Goal: Navigation & Orientation: Find specific page/section

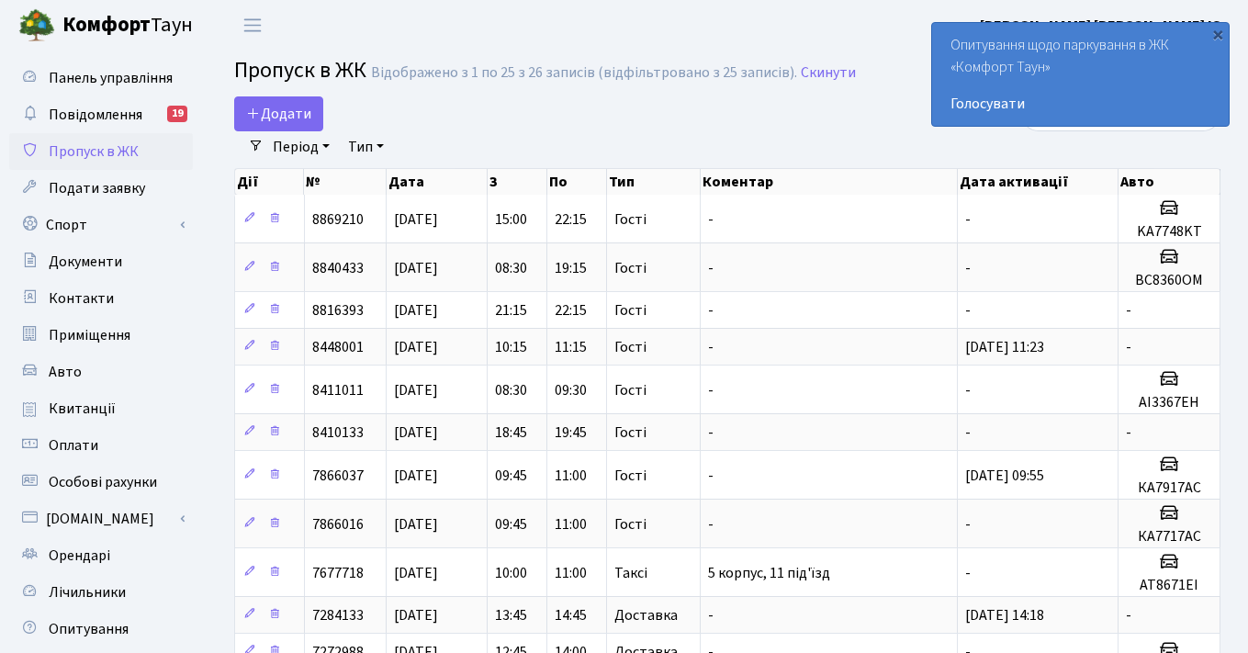
select select "25"
click at [542, 108] on div "Додати" at bounding box center [558, 113] width 649 height 35
click at [87, 72] on span "Панель управління" at bounding box center [111, 78] width 124 height 20
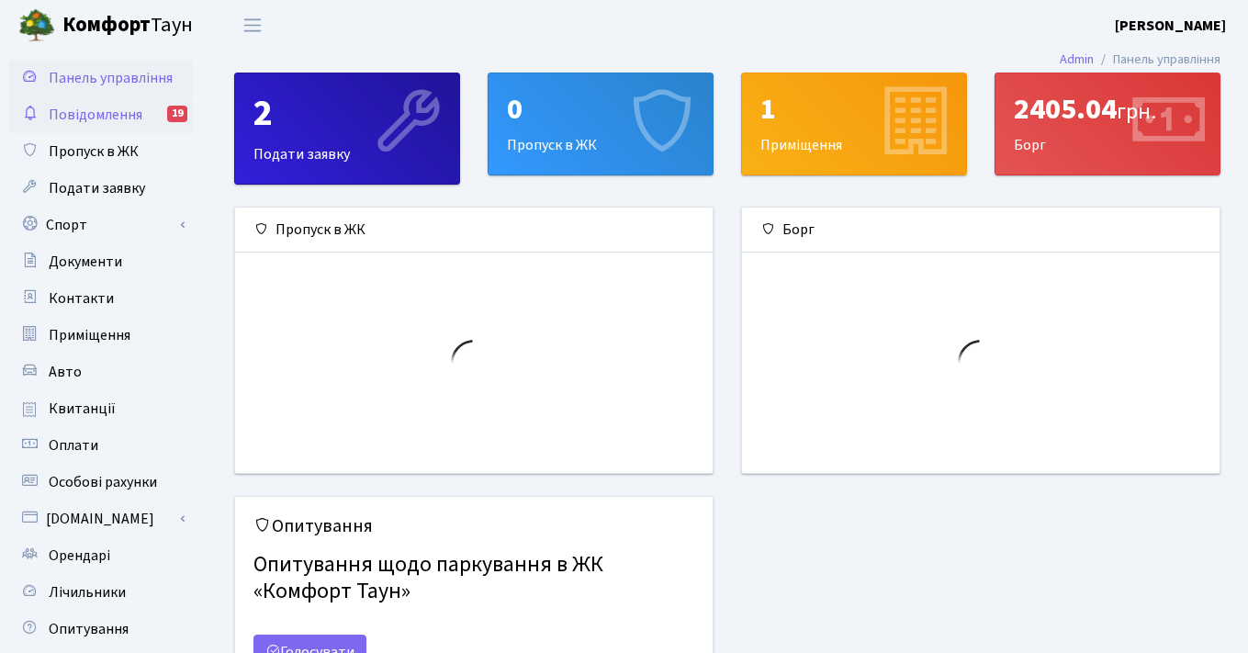
click at [101, 107] on span "Повідомлення" at bounding box center [96, 115] width 94 height 20
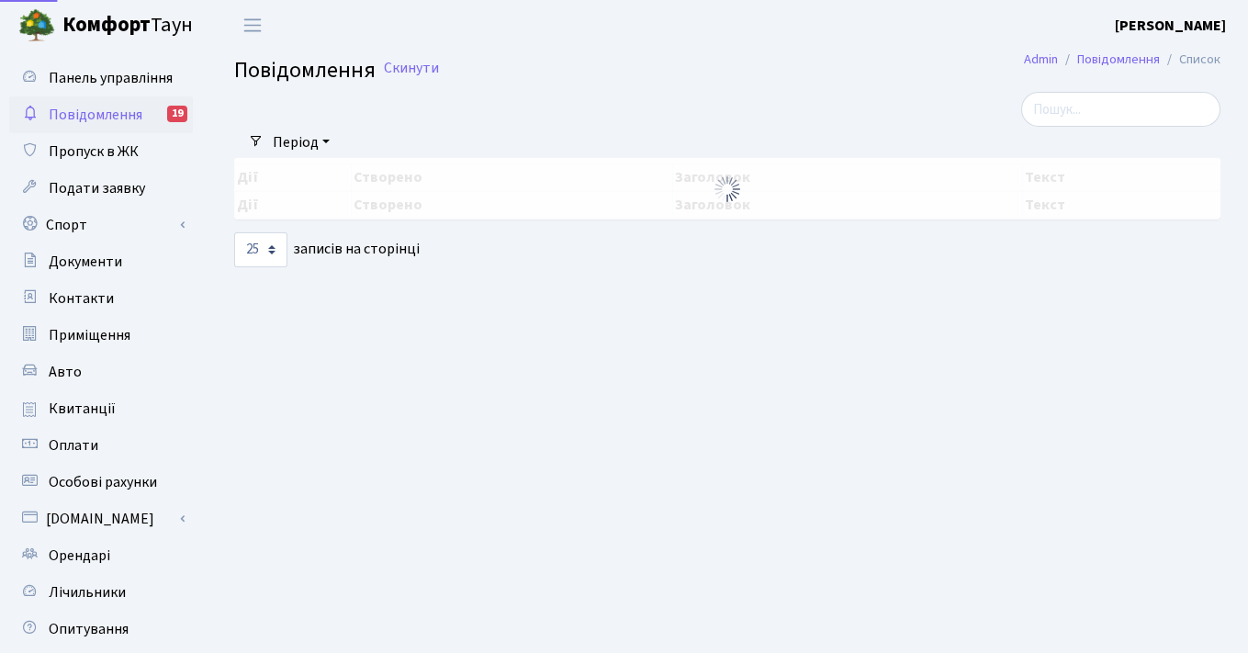
select select "25"
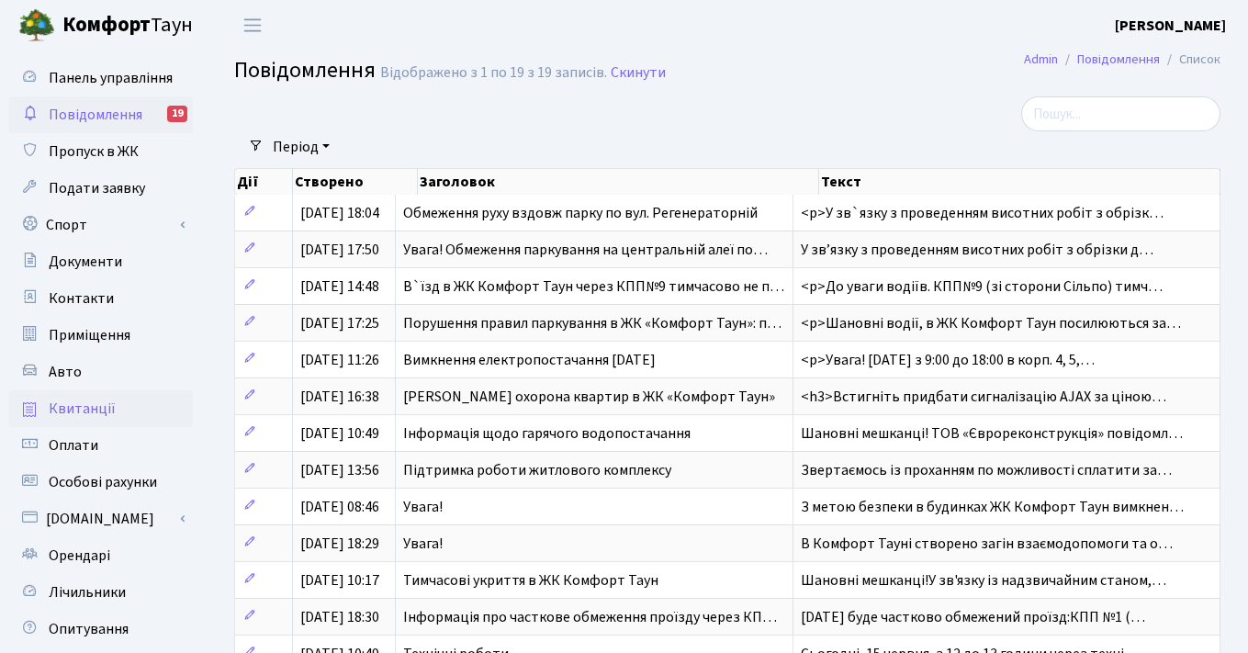
click at [82, 405] on span "Квитанції" at bounding box center [82, 409] width 67 height 20
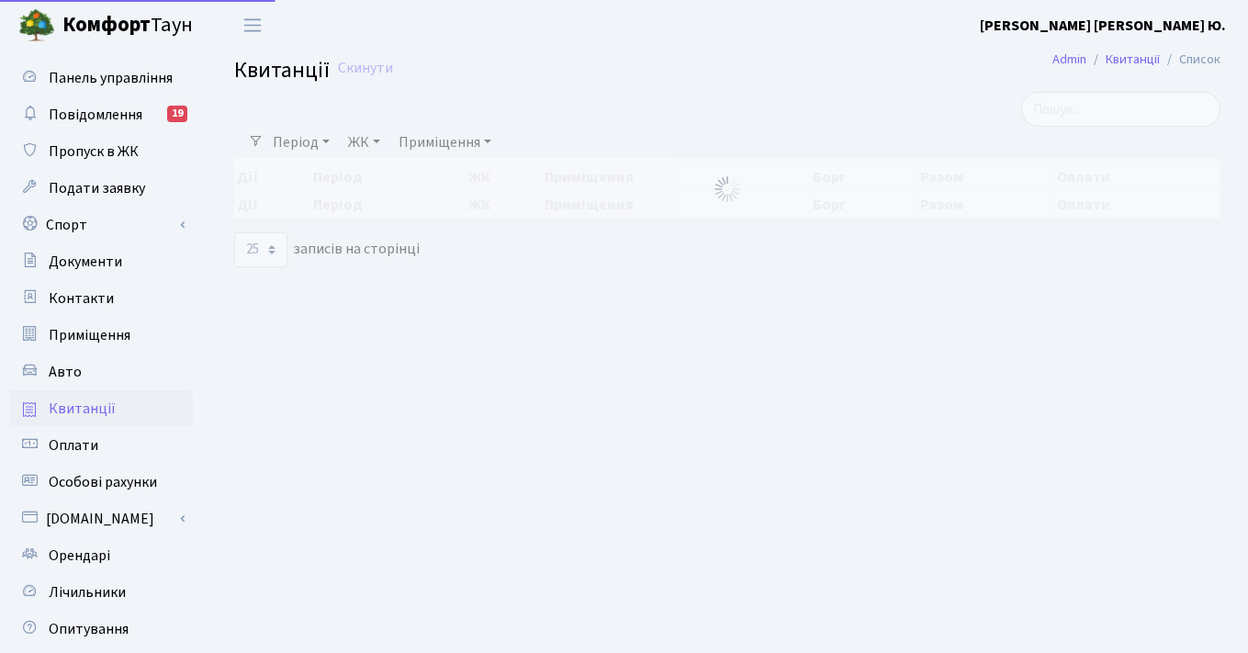
select select "25"
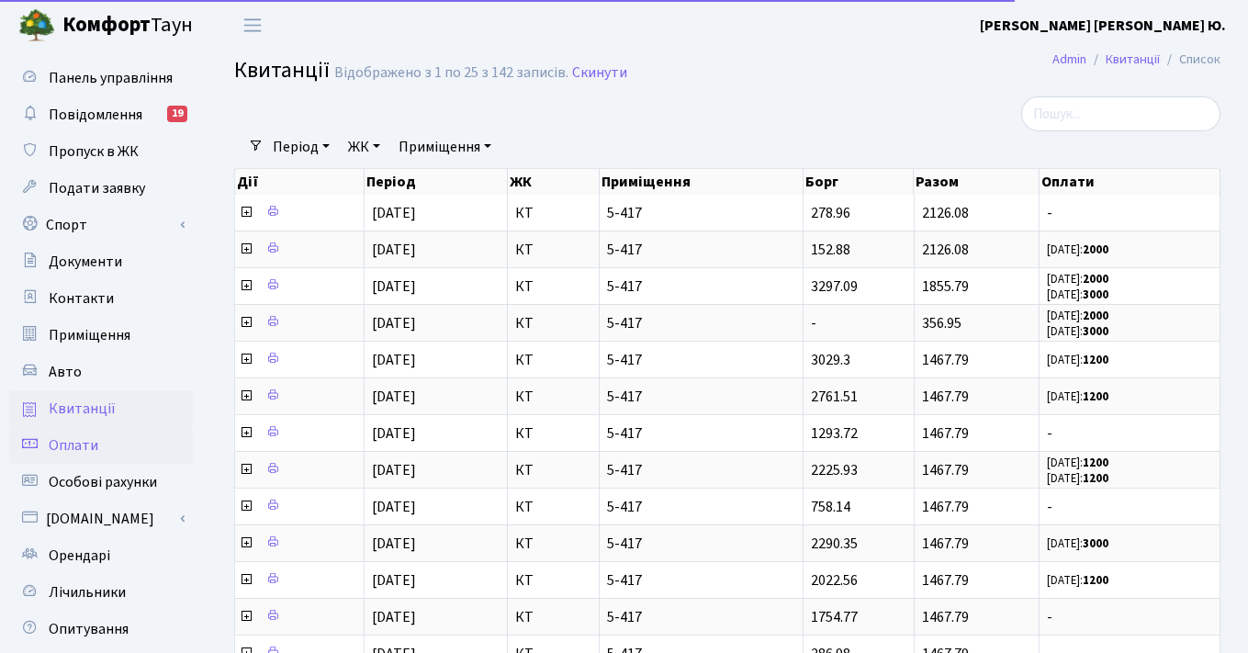
click at [84, 440] on span "Оплати" at bounding box center [74, 445] width 50 height 20
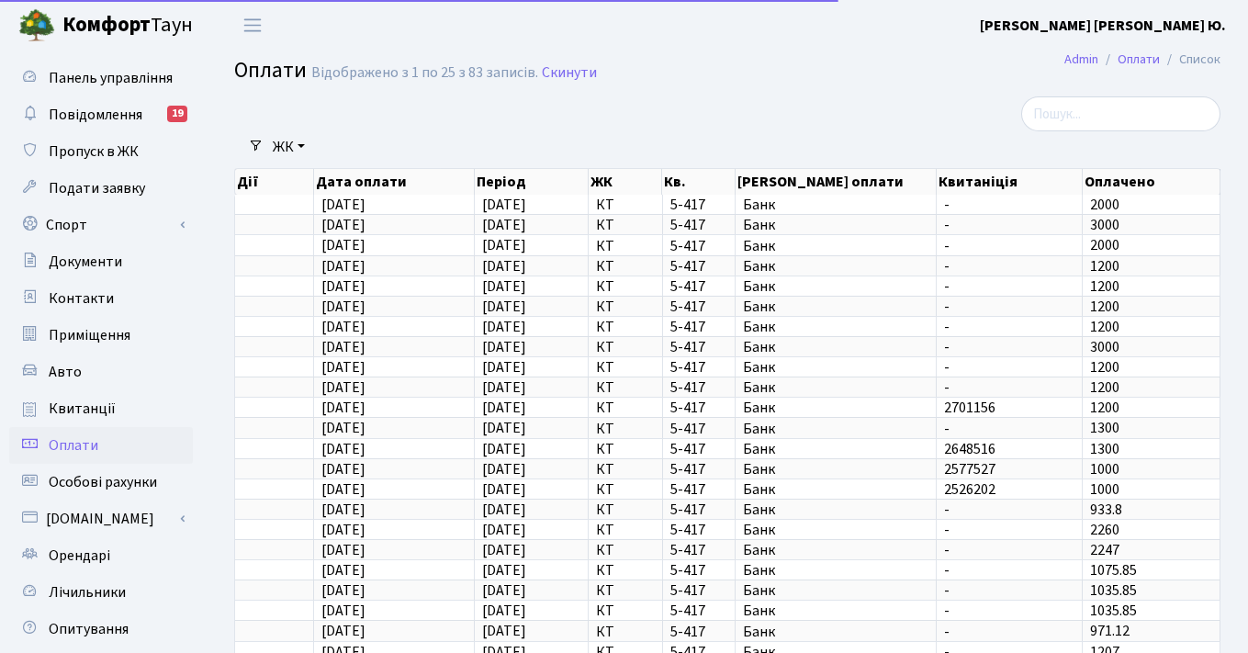
select select "25"
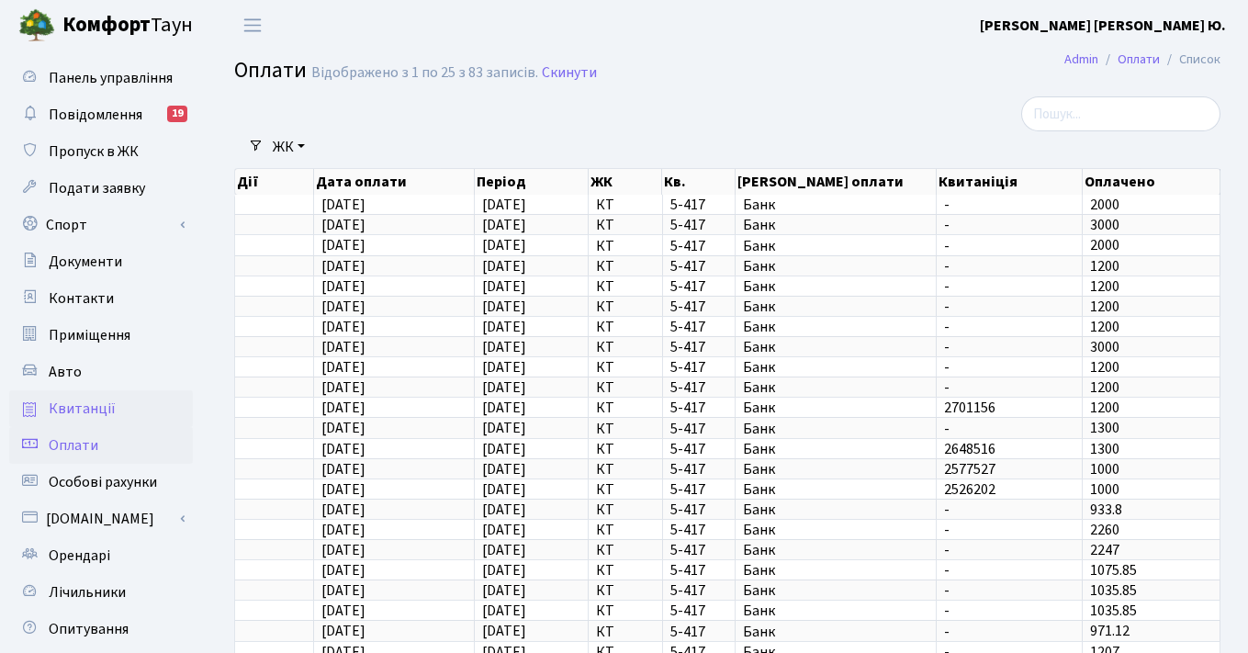
click at [87, 409] on span "Квитанції" at bounding box center [82, 409] width 67 height 20
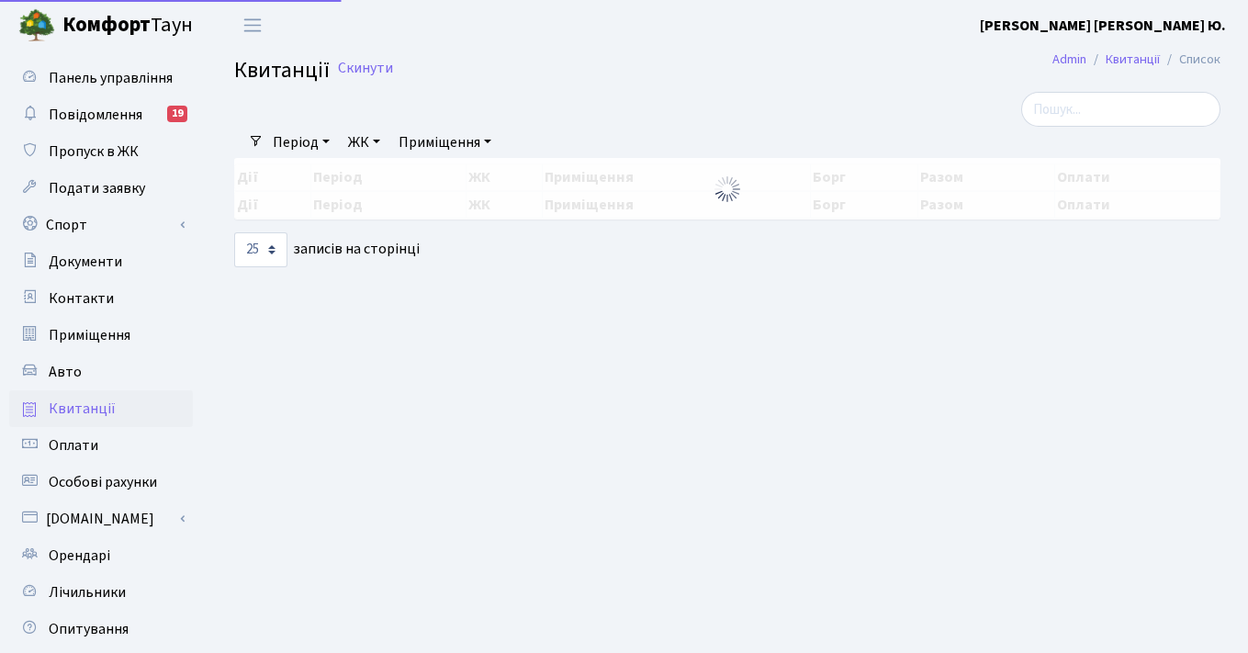
select select "25"
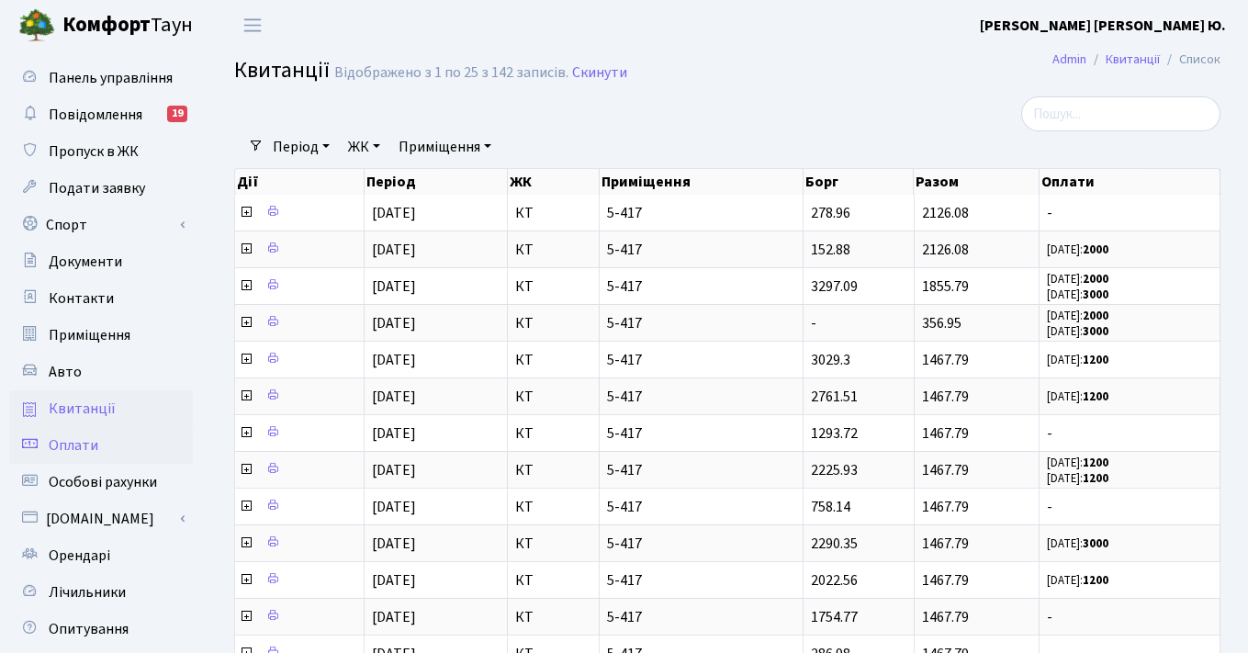
click at [78, 452] on span "Оплати" at bounding box center [74, 445] width 50 height 20
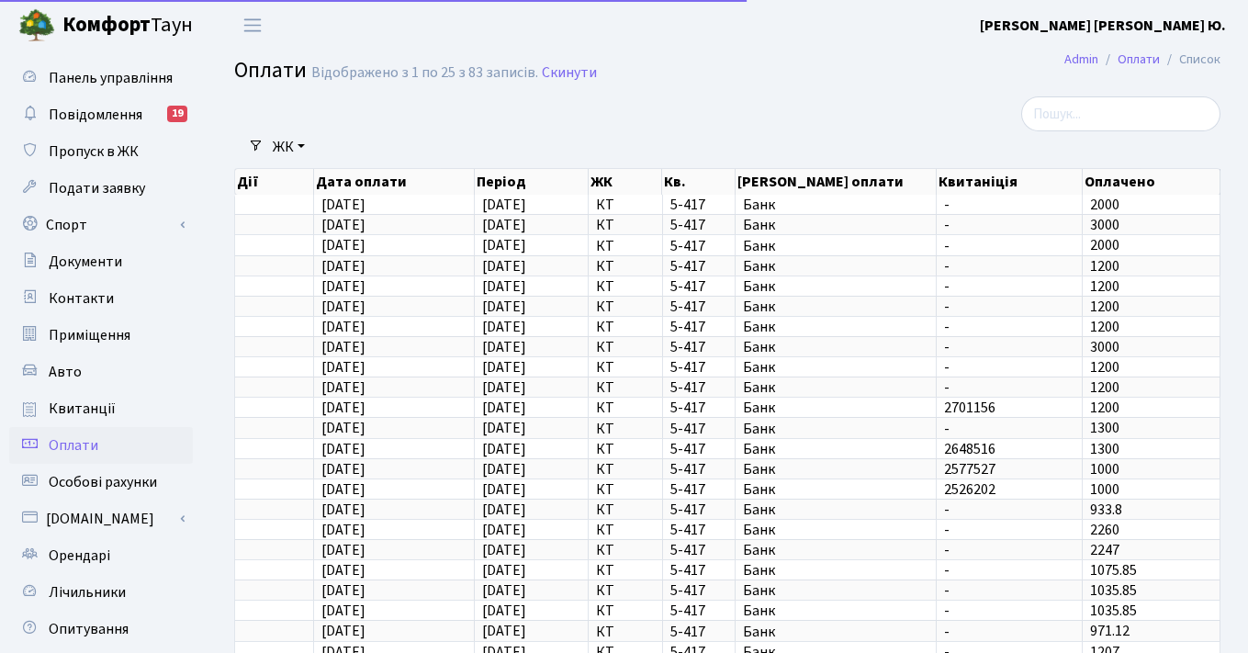
select select "25"
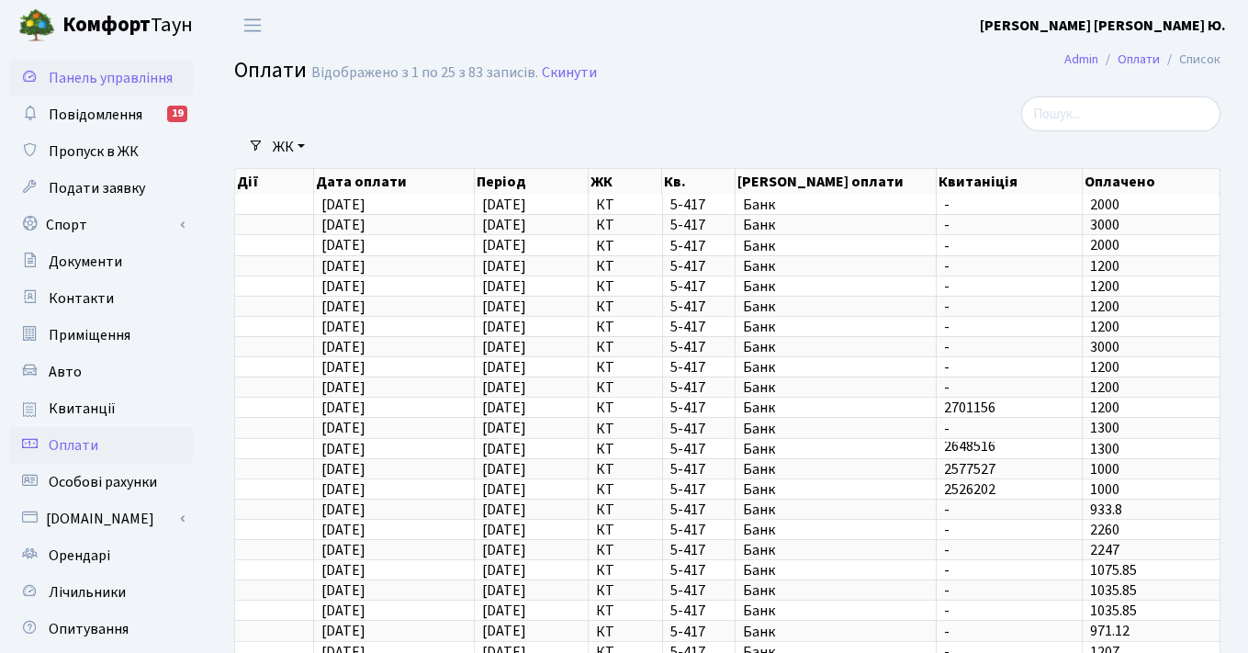
click at [117, 79] on span "Панель управління" at bounding box center [111, 78] width 124 height 20
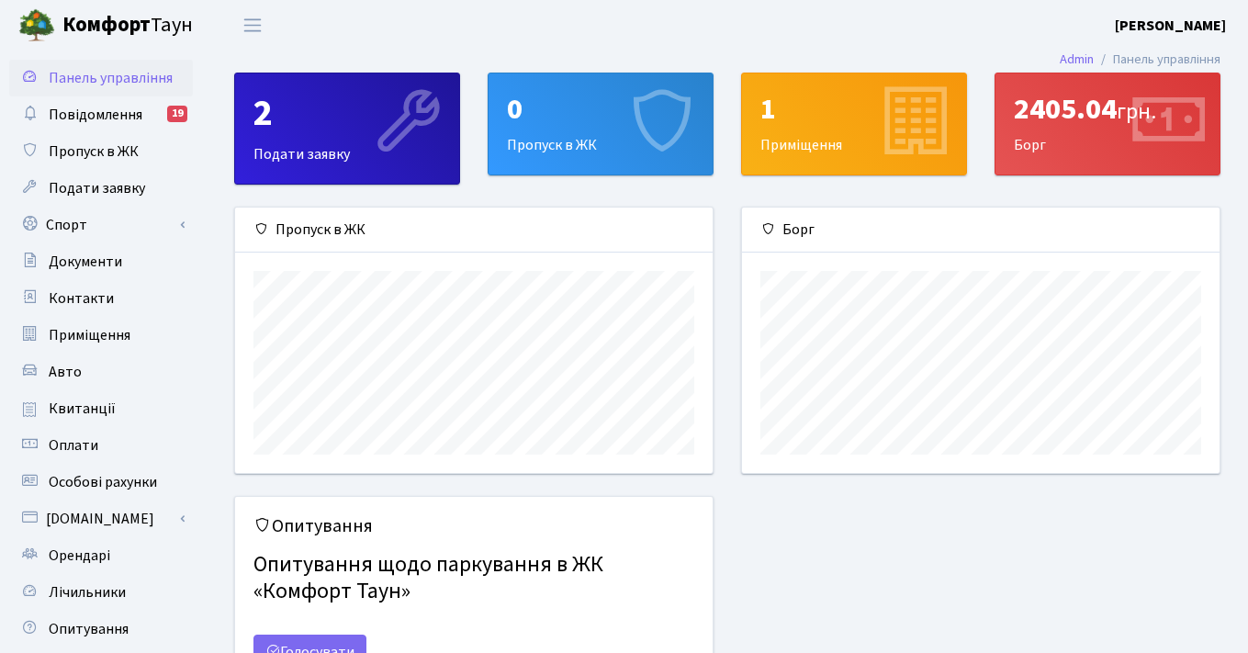
scroll to position [265, 478]
click at [102, 121] on span "Повідомлення" at bounding box center [96, 115] width 94 height 20
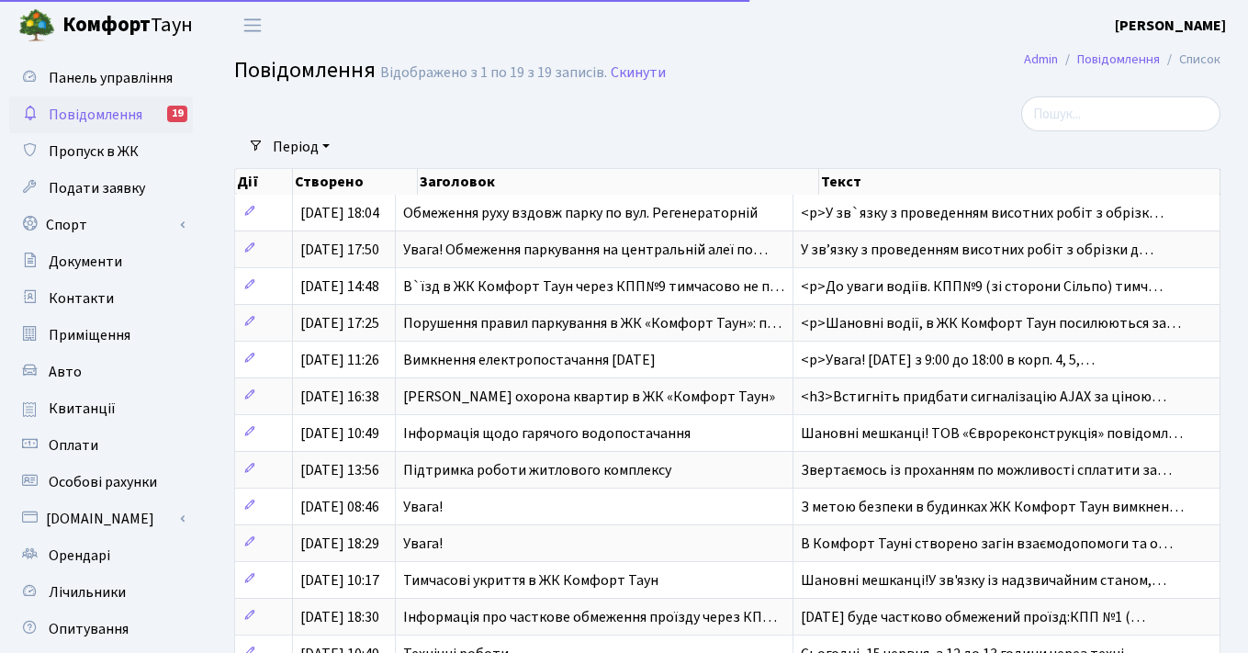
select select "25"
